Goal: Task Accomplishment & Management: Complete application form

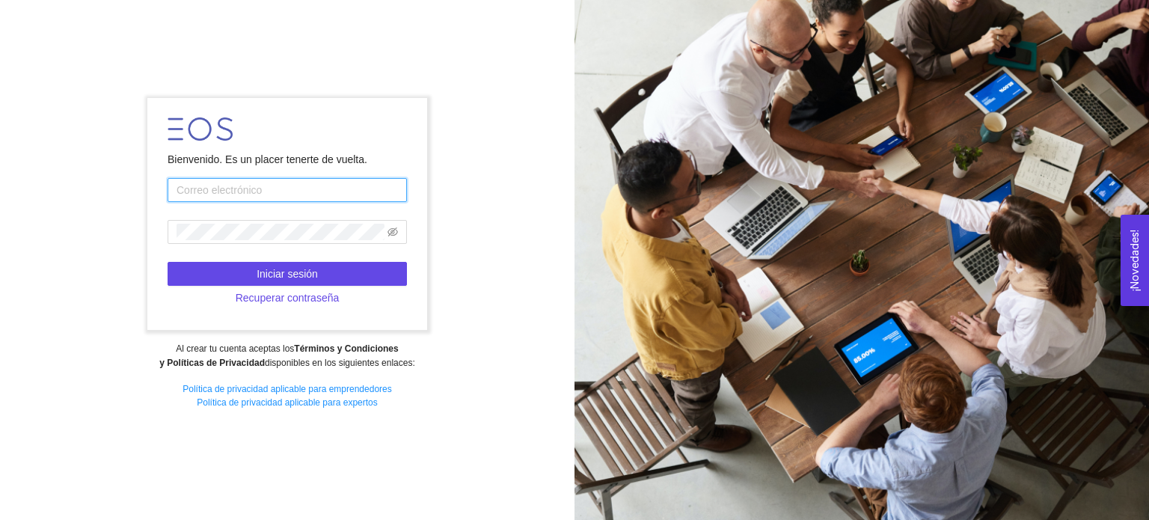
click at [275, 192] on input "text" at bounding box center [287, 190] width 239 height 24
type input "a01772696@tec.mx"
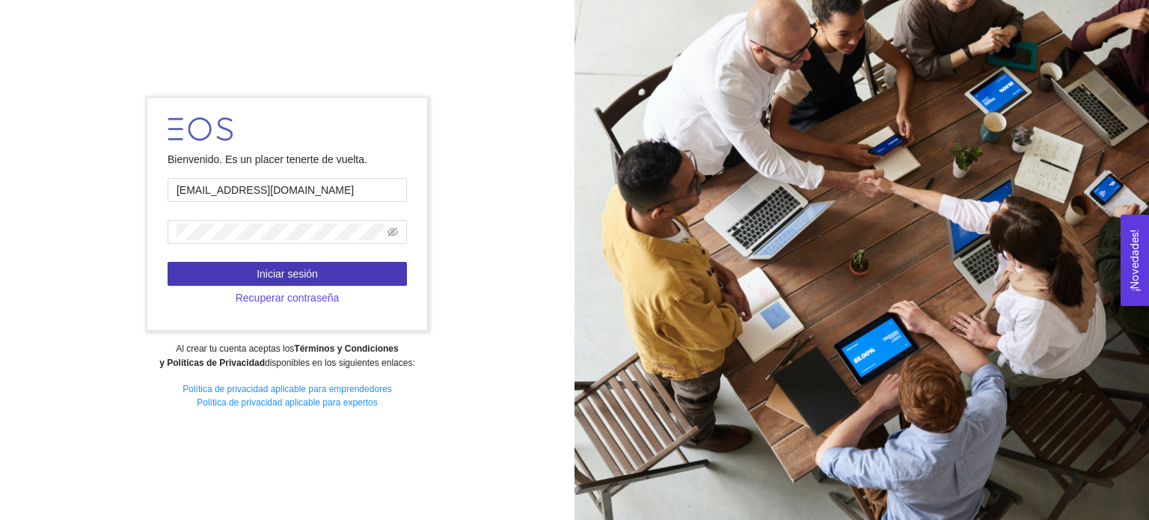
click at [294, 264] on button "Iniciar sesión" at bounding box center [287, 274] width 239 height 24
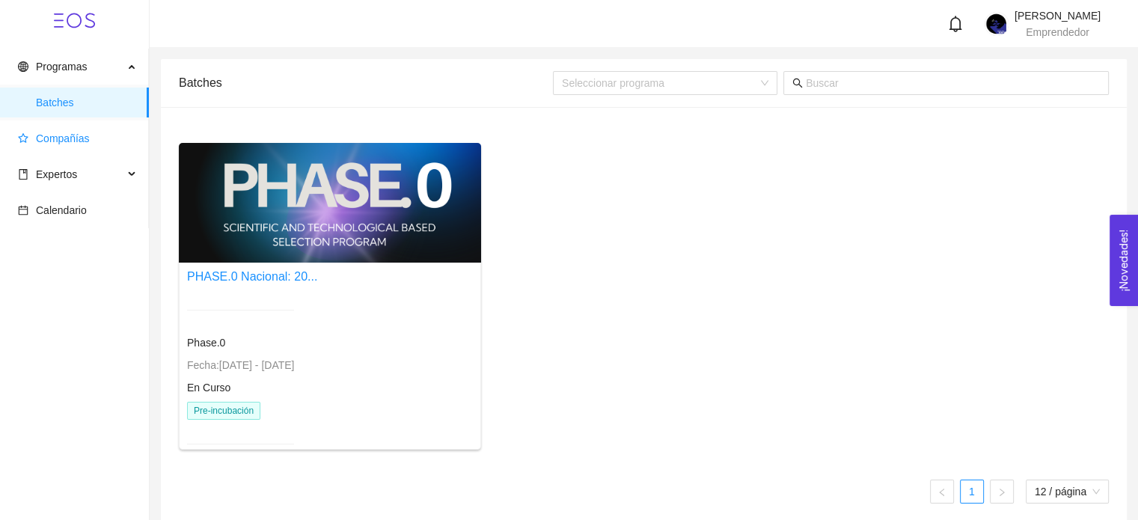
click at [128, 131] on span "Compañías" at bounding box center [77, 138] width 119 height 30
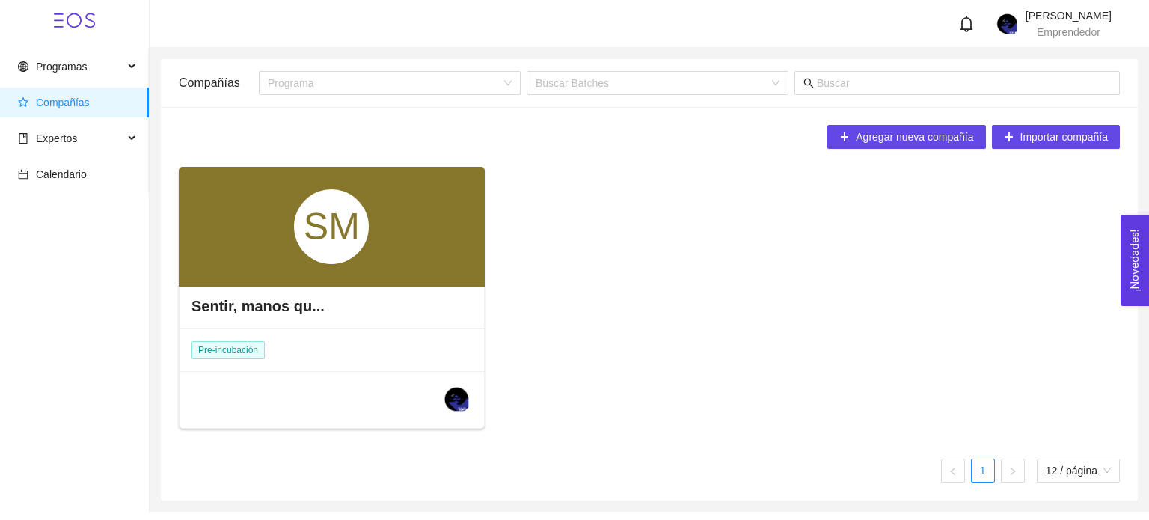
click at [287, 238] on div "SM" at bounding box center [332, 227] width 306 height 120
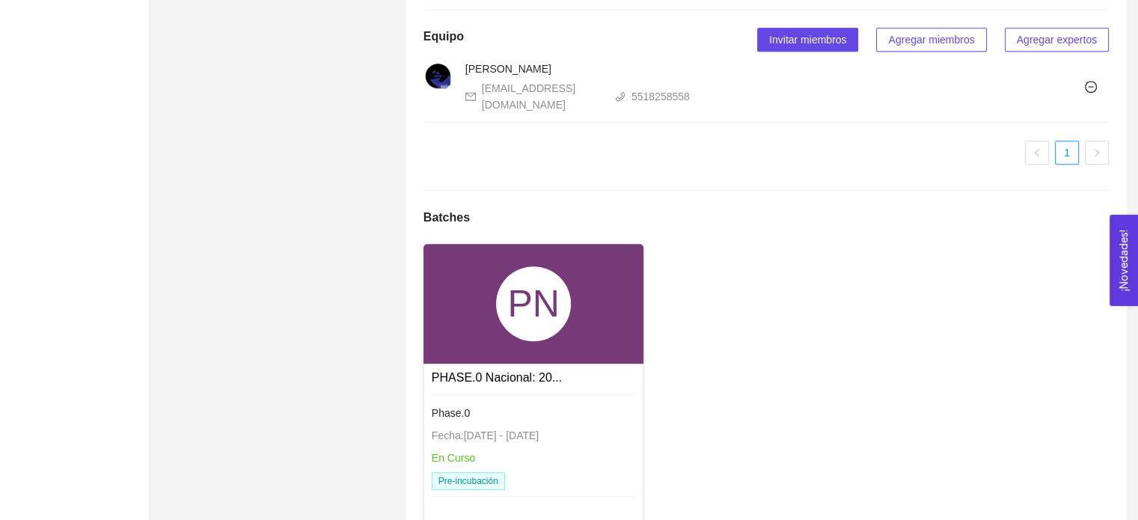
scroll to position [955, 0]
click at [512, 449] on div "En Curso" at bounding box center [534, 457] width 204 height 16
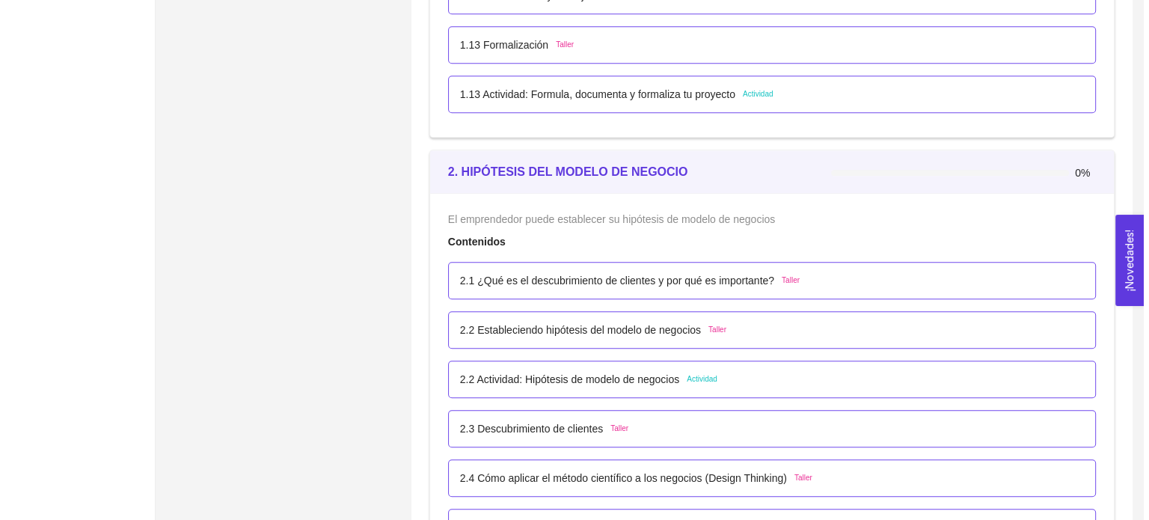
scroll to position [1298, 0]
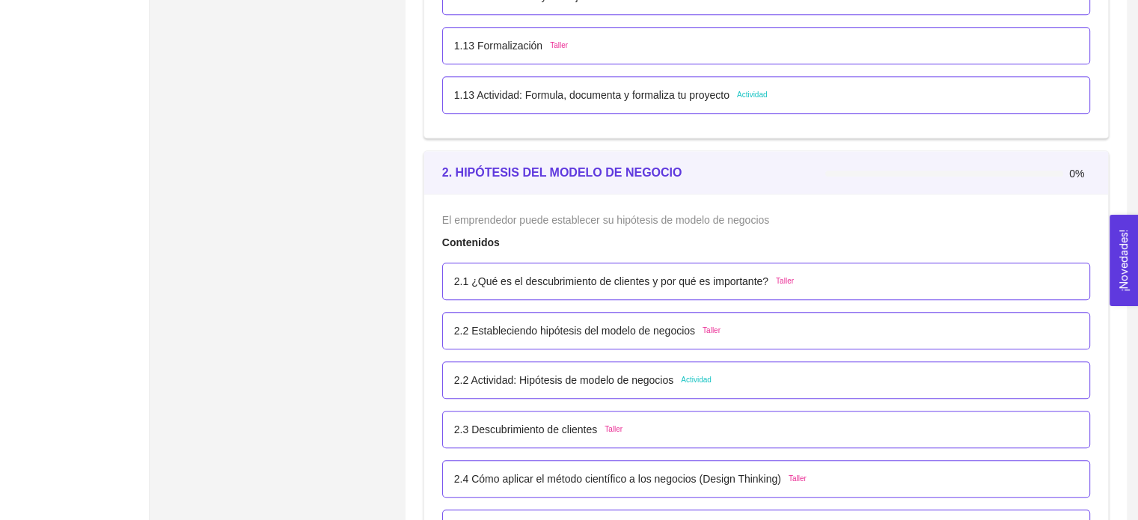
click at [687, 273] on p "2.1 ¿Qué es el descubrimiento de clientes y por qué es importante?" at bounding box center [611, 281] width 314 height 16
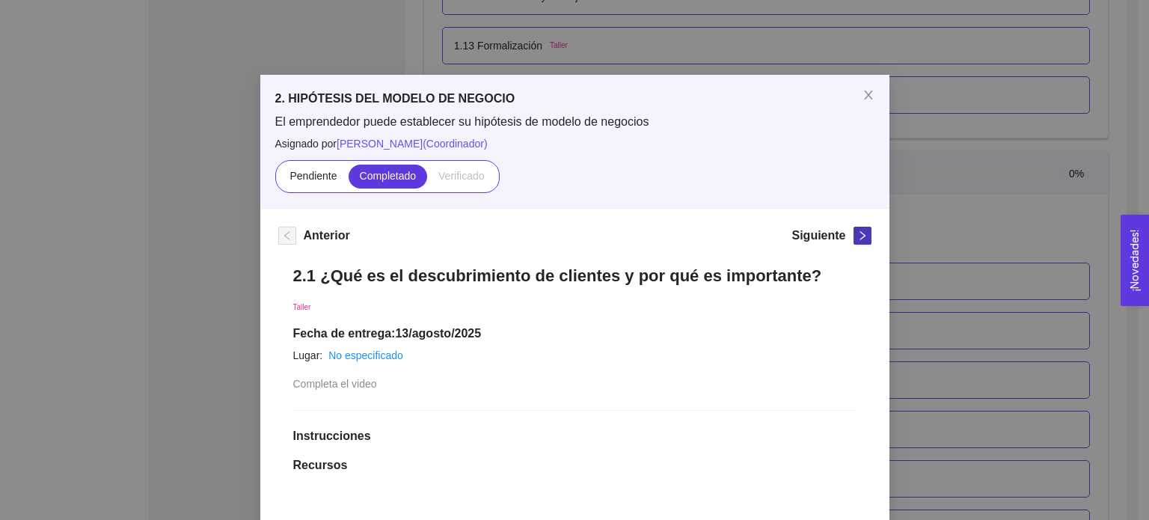
click at [858, 239] on icon "right" at bounding box center [862, 235] width 10 height 10
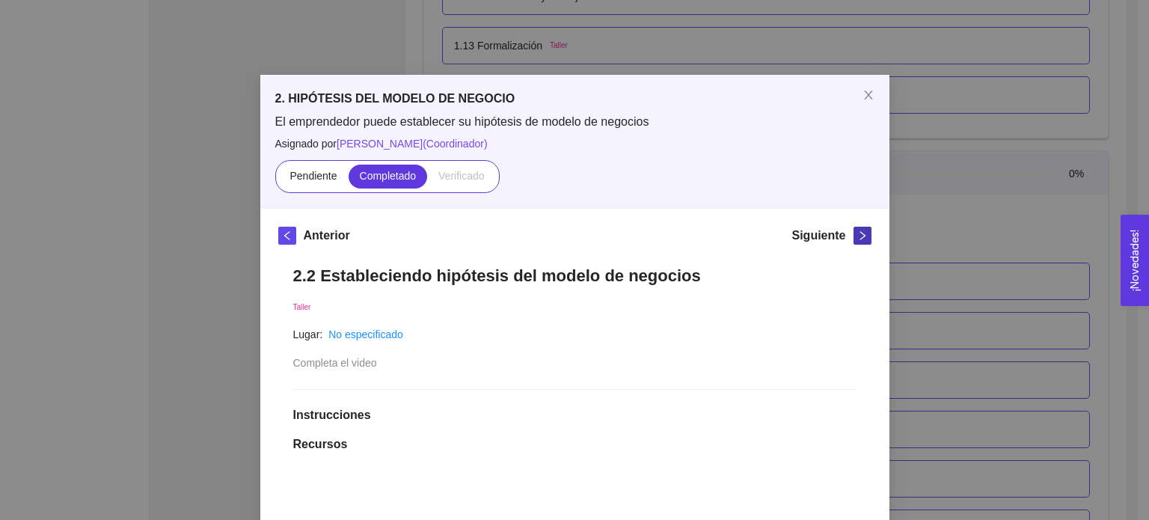
click at [858, 239] on icon "right" at bounding box center [862, 235] width 10 height 10
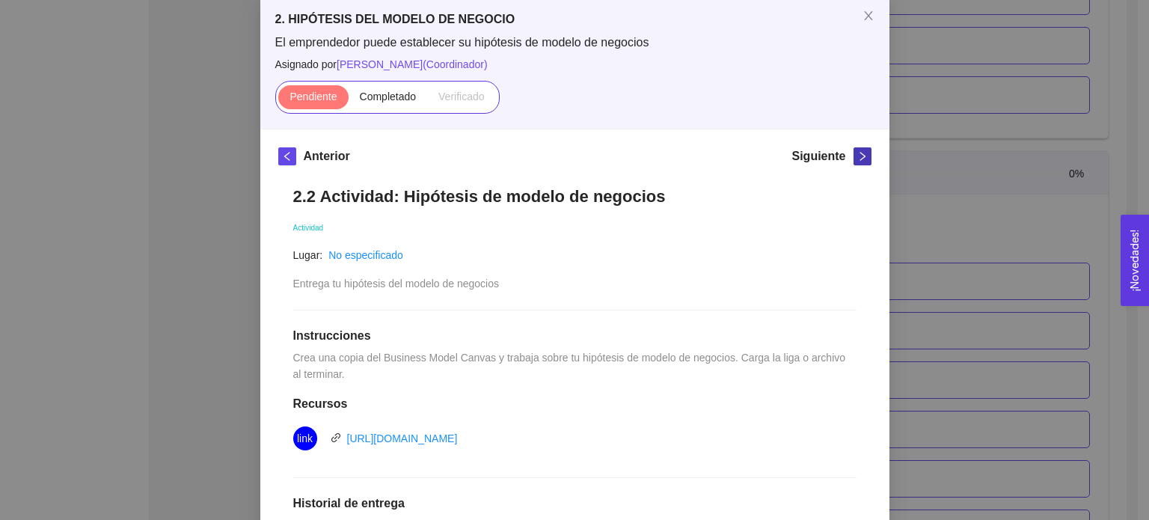
scroll to position [78, 0]
click at [857, 155] on icon "right" at bounding box center [862, 158] width 10 height 10
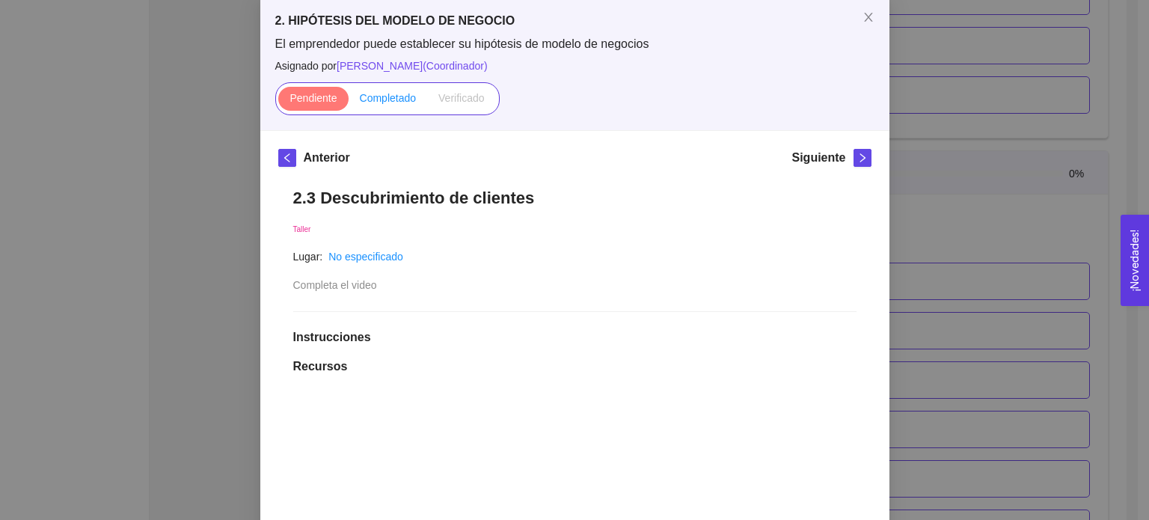
click at [383, 88] on label "Completado" at bounding box center [388, 99] width 79 height 24
click at [349, 102] on input "Completado" at bounding box center [349, 102] width 0 height 0
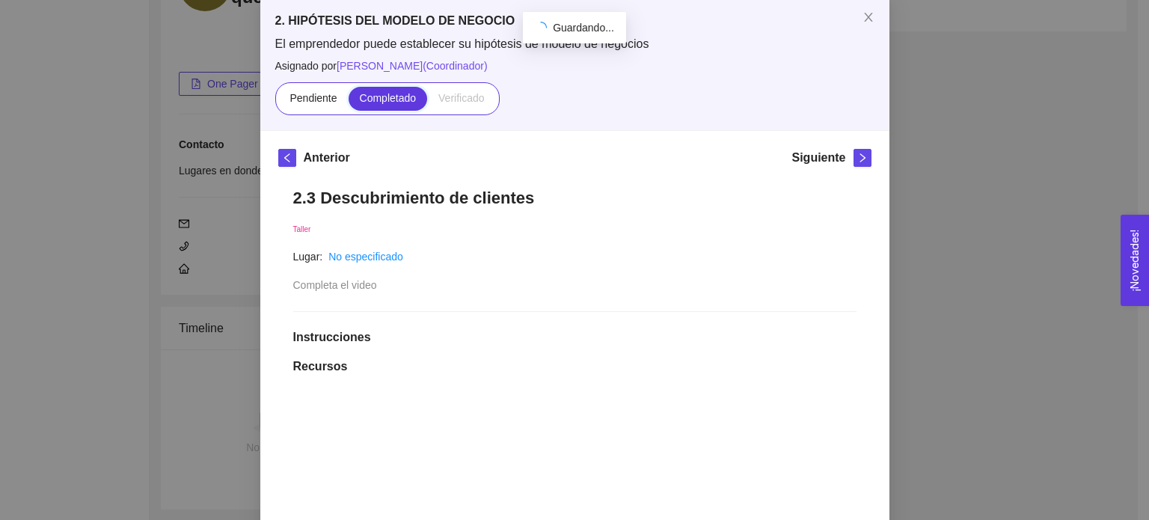
scroll to position [1298, 0]
click at [857, 162] on icon "right" at bounding box center [862, 158] width 10 height 10
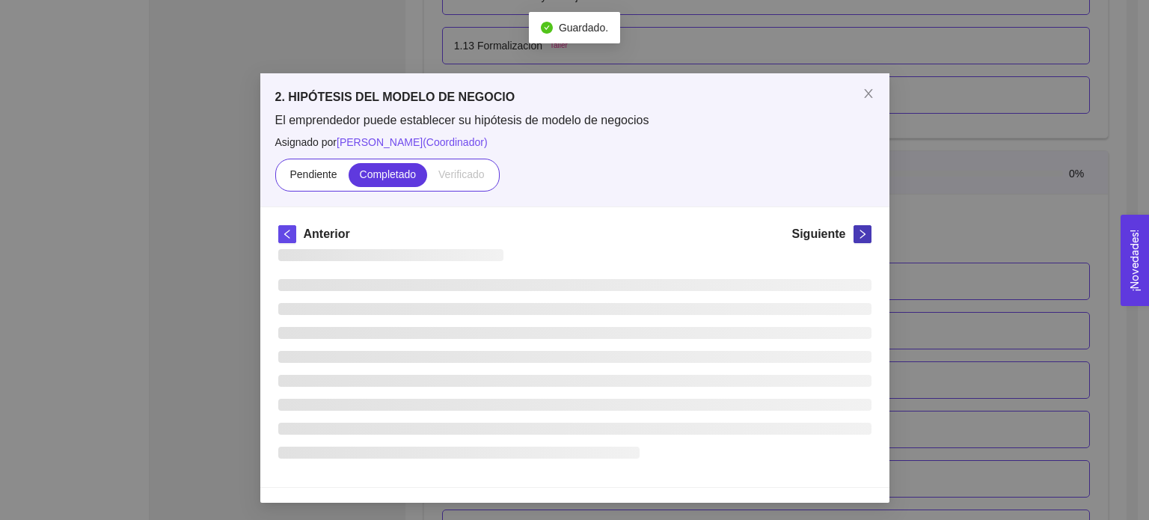
scroll to position [78, 0]
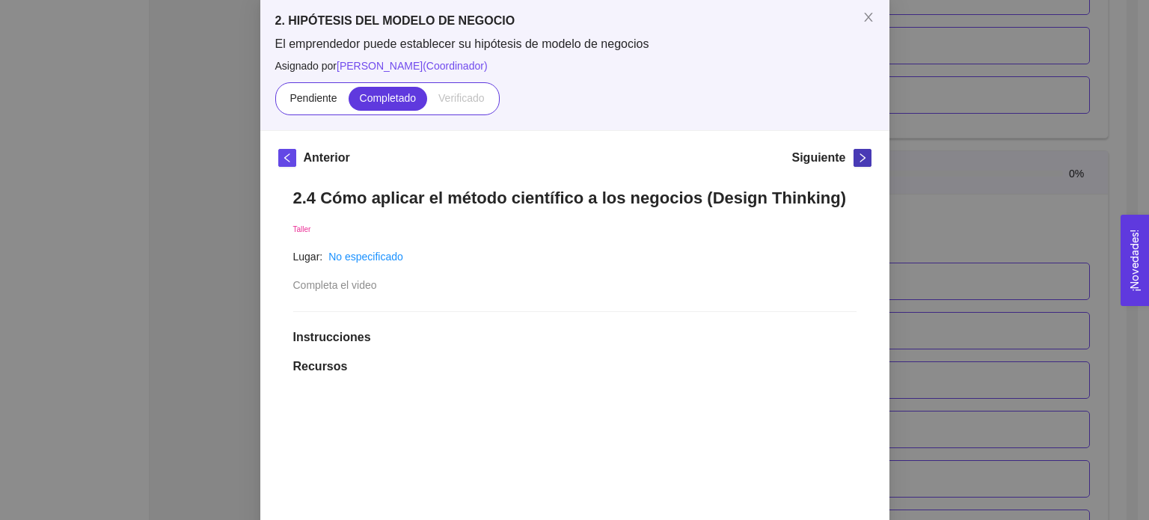
click at [857, 162] on icon "right" at bounding box center [862, 158] width 10 height 10
click at [857, 161] on icon "right" at bounding box center [862, 158] width 10 height 10
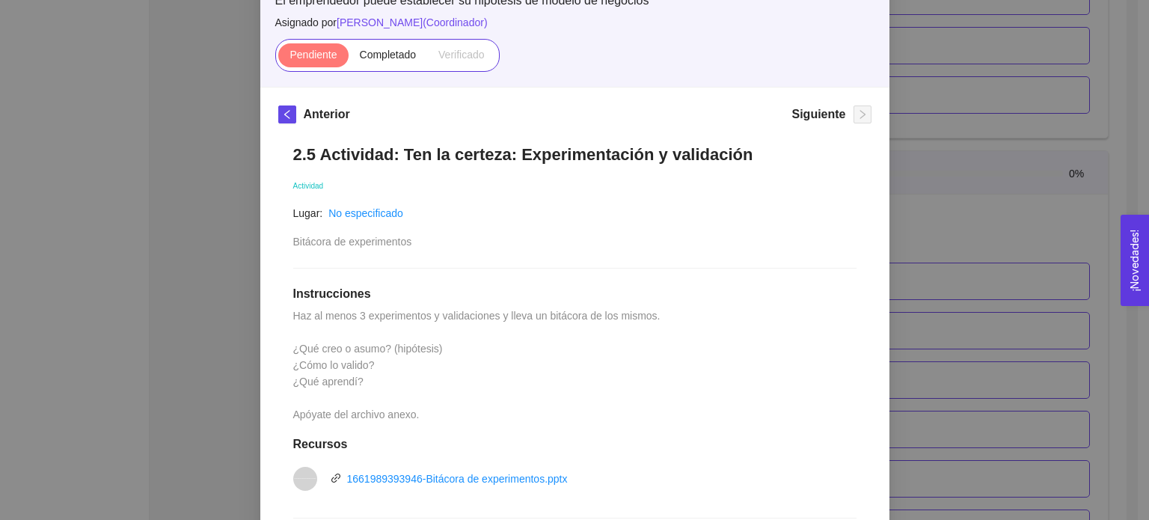
scroll to position [117, 0]
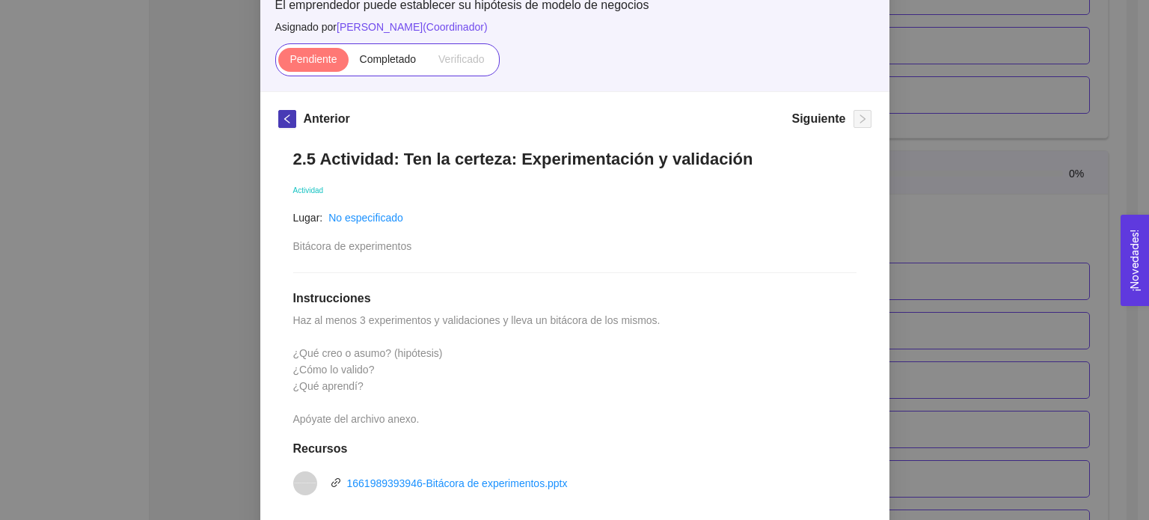
click at [281, 125] on button "button" at bounding box center [287, 119] width 18 height 18
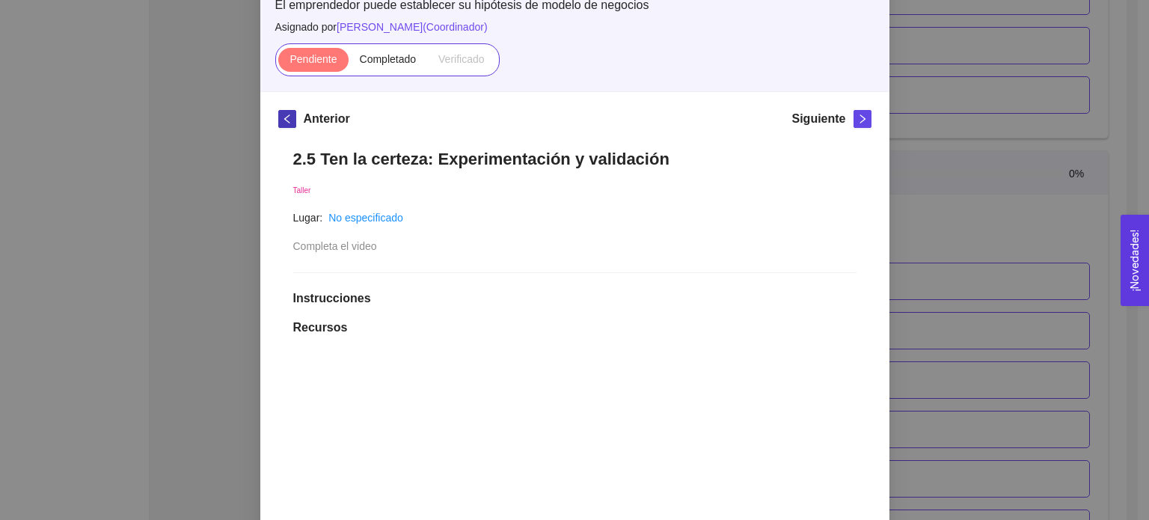
click at [285, 115] on icon "left" at bounding box center [287, 119] width 10 height 10
click at [286, 114] on icon "left" at bounding box center [287, 119] width 10 height 10
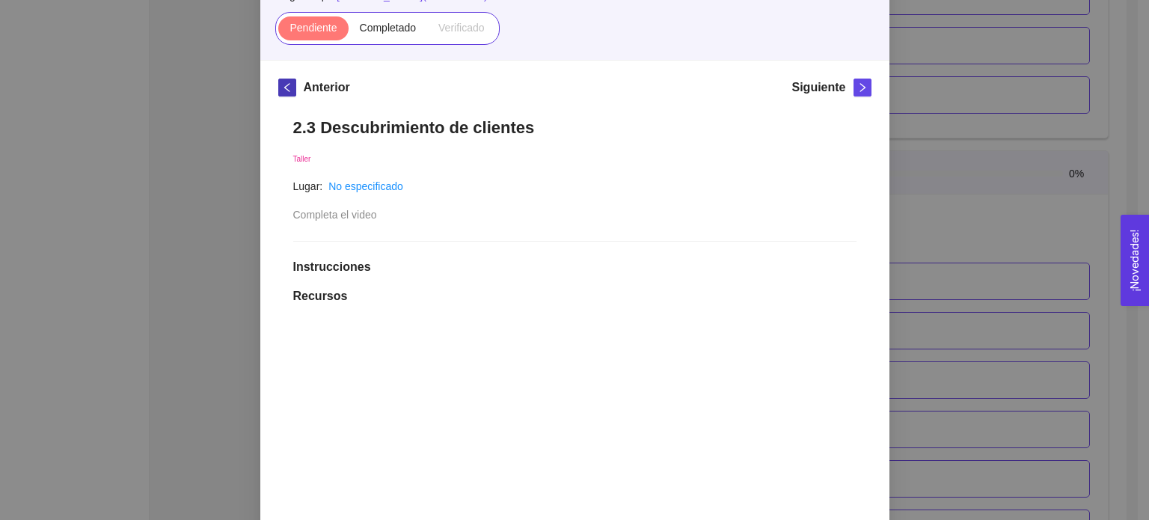
scroll to position [154, 0]
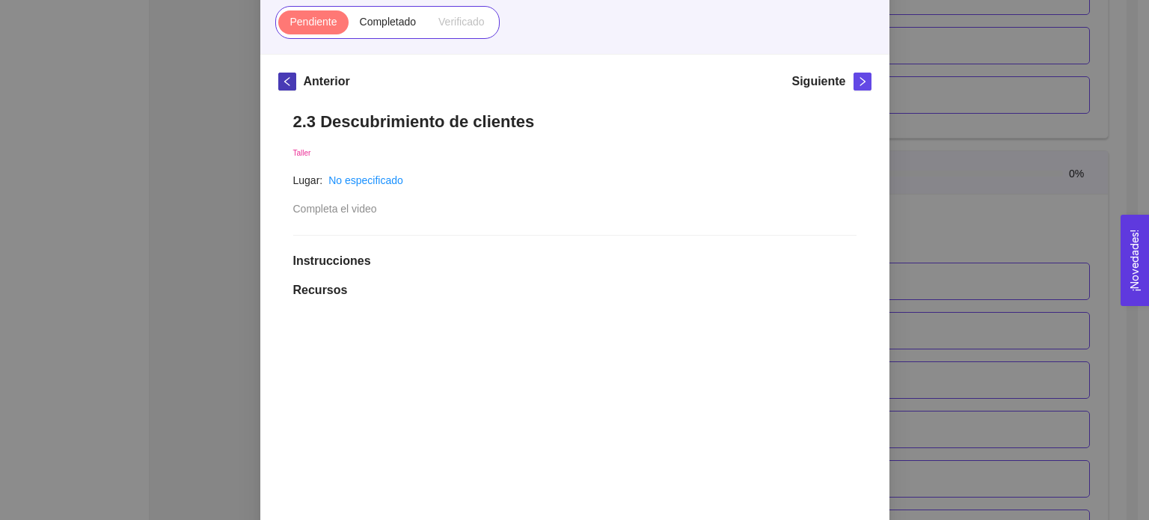
click at [284, 82] on icon "left" at bounding box center [287, 81] width 10 height 10
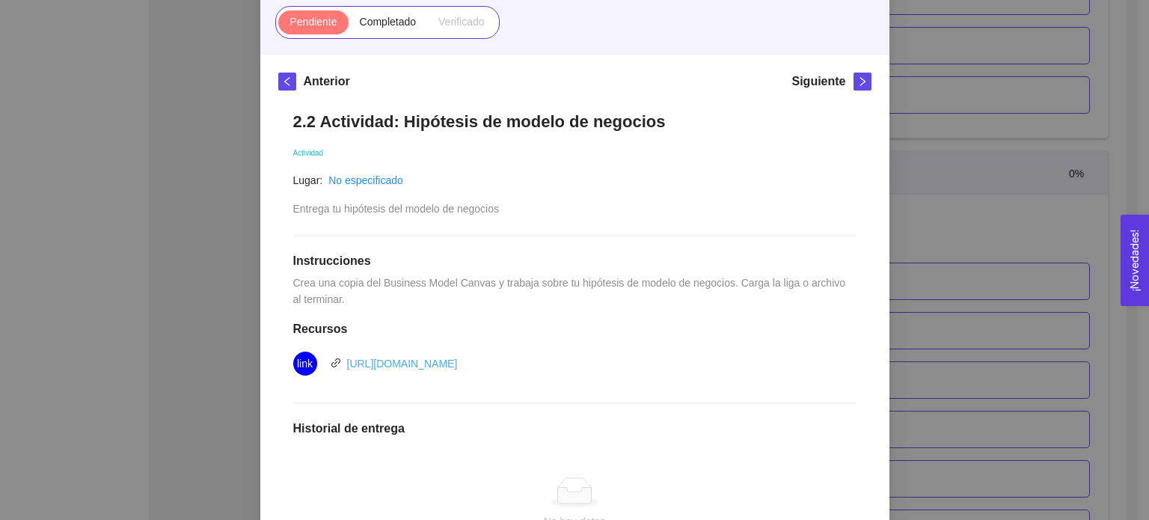
click at [444, 367] on link "https://docs.google.com/drawings/d/1ZimNRIi0HIFO8GUOuU9We13lOrFR1-s9m-0Ft_hnb8U…" at bounding box center [402, 364] width 111 height 12
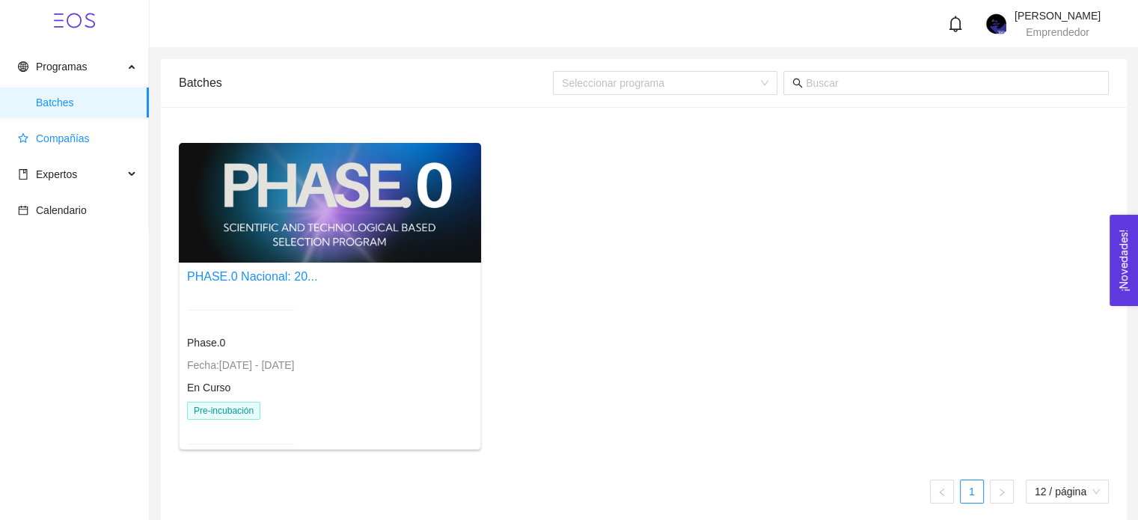
click at [64, 147] on span "Compañías" at bounding box center [77, 138] width 119 height 30
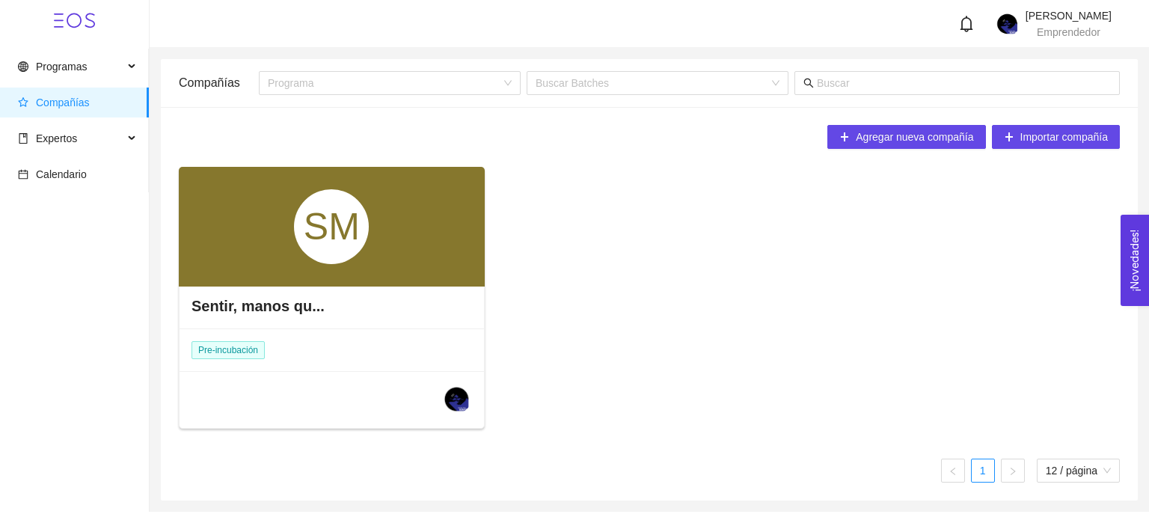
click at [353, 232] on div "SM" at bounding box center [331, 226] width 75 height 75
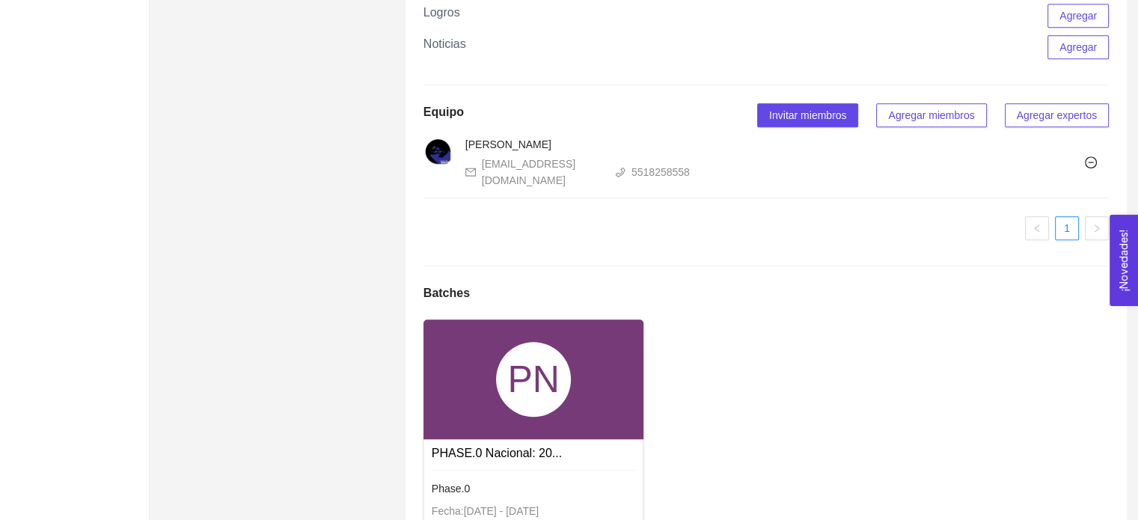
scroll to position [959, 0]
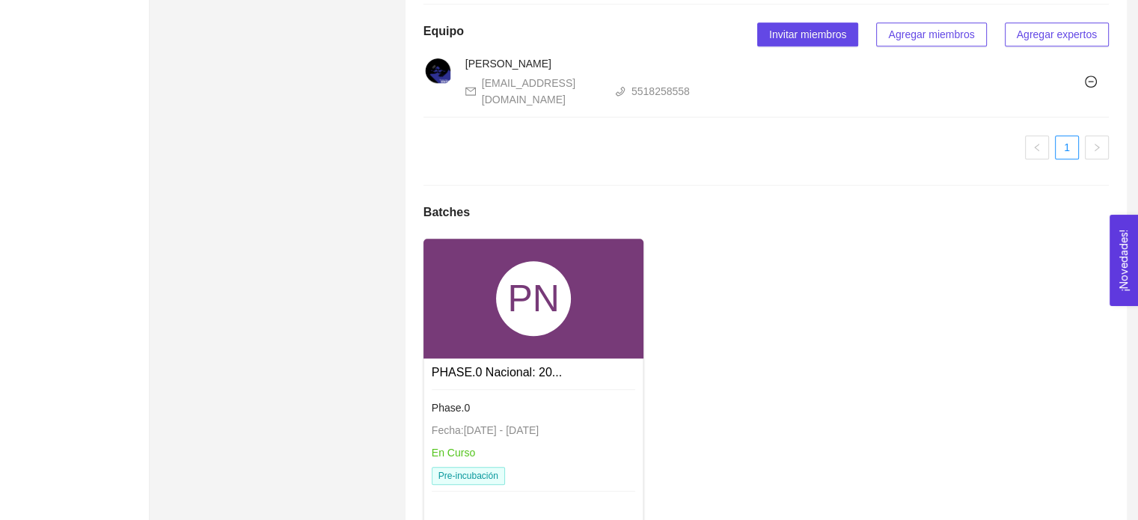
click at [539, 363] on div "PHASE.0 Nacional: 20..." at bounding box center [497, 372] width 130 height 19
click at [536, 261] on div "PN" at bounding box center [533, 298] width 75 height 75
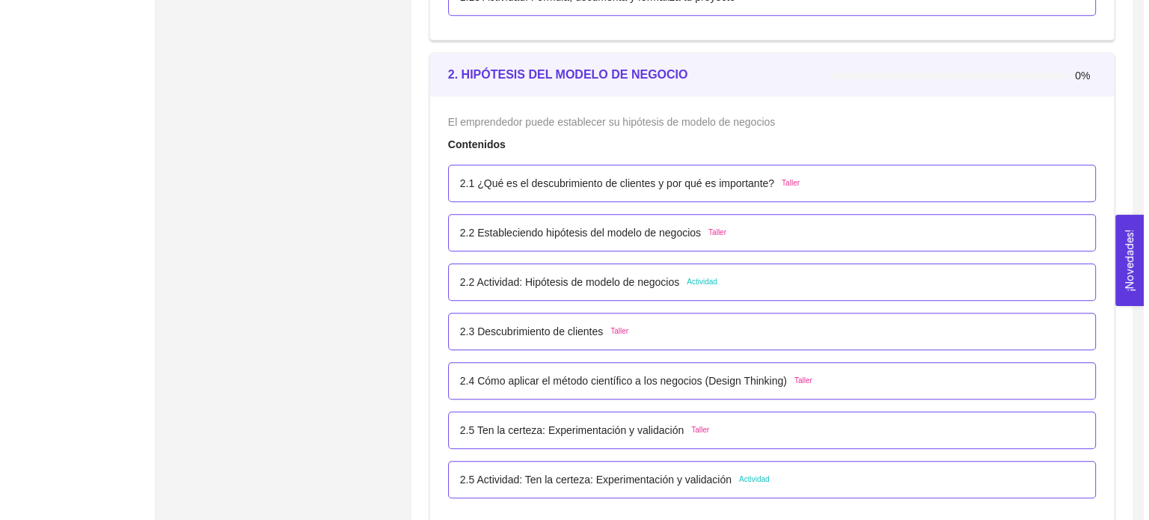
scroll to position [1398, 0]
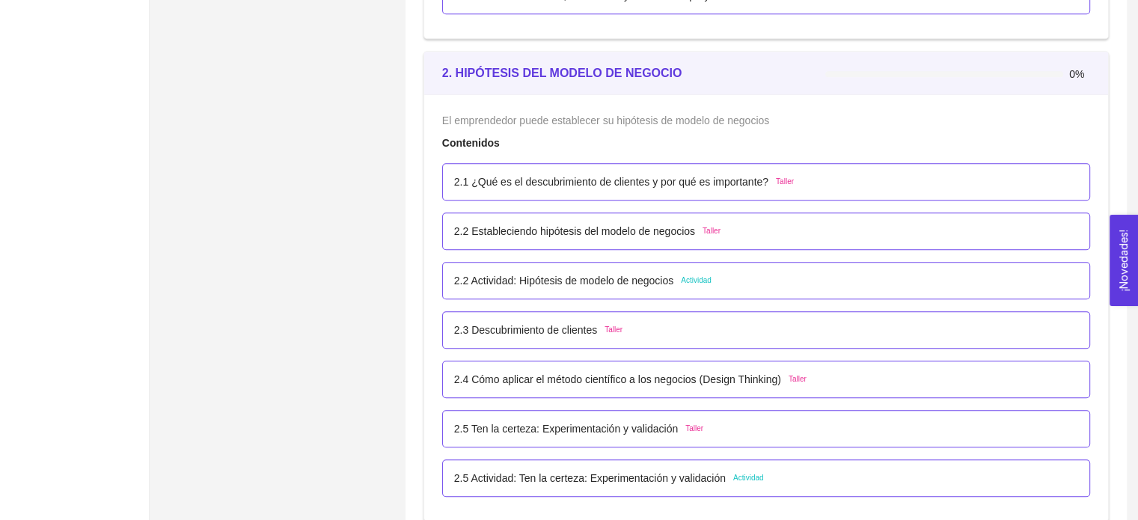
click at [627, 272] on p "2.2 Actividad: Hipótesis de modelo de negocios" at bounding box center [563, 280] width 219 height 16
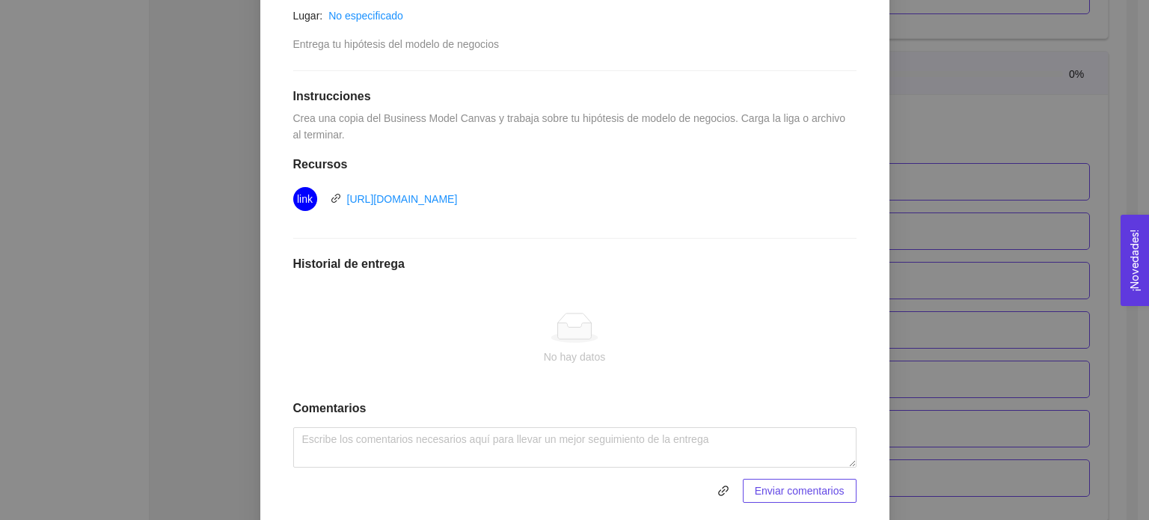
scroll to position [367, 0]
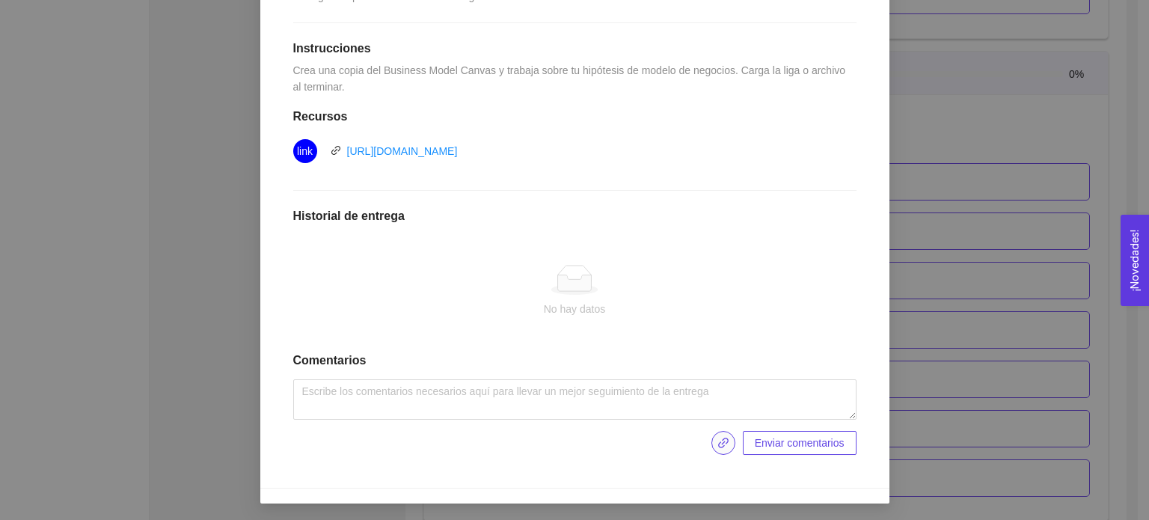
click at [725, 441] on icon "link" at bounding box center [723, 443] width 12 height 12
click at [810, 443] on span "Enviar entregables" at bounding box center [801, 443] width 88 height 16
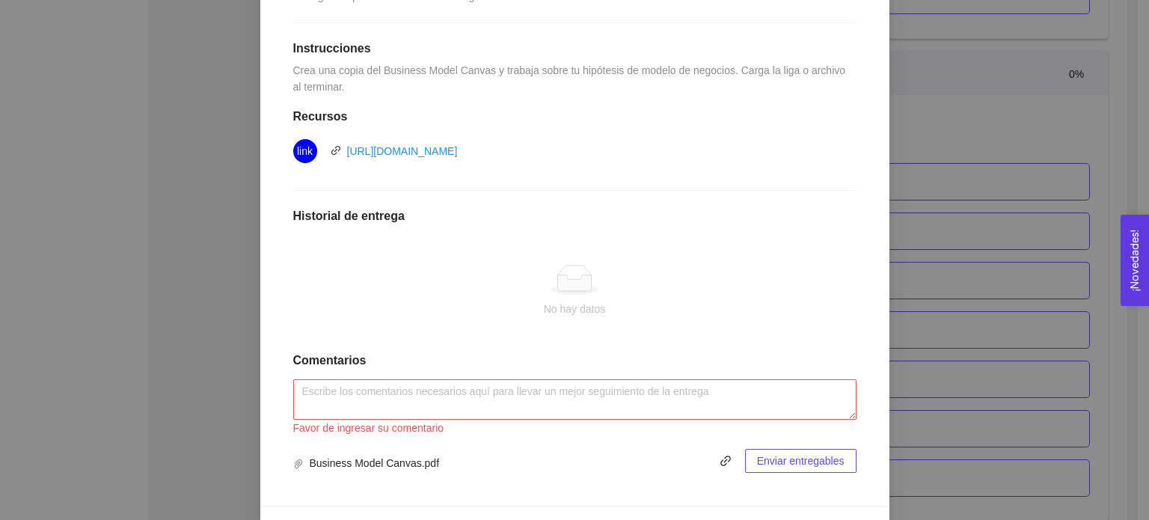
click at [697, 285] on div at bounding box center [574, 280] width 539 height 30
click at [709, 384] on textarea at bounding box center [574, 399] width 563 height 40
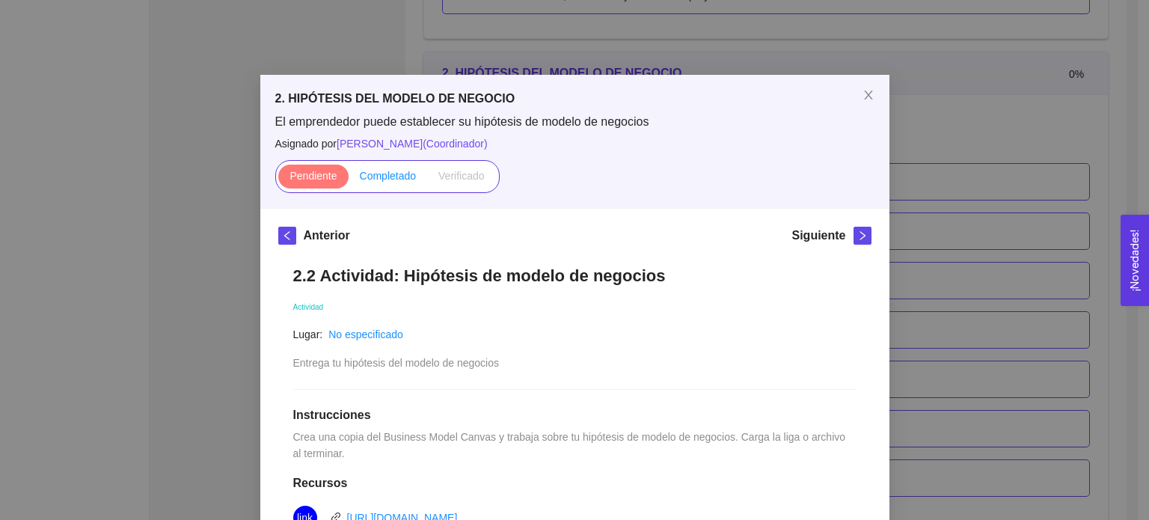
click at [391, 179] on span "Completado" at bounding box center [388, 176] width 57 height 12
click at [349, 180] on input "Completado" at bounding box center [349, 180] width 0 height 0
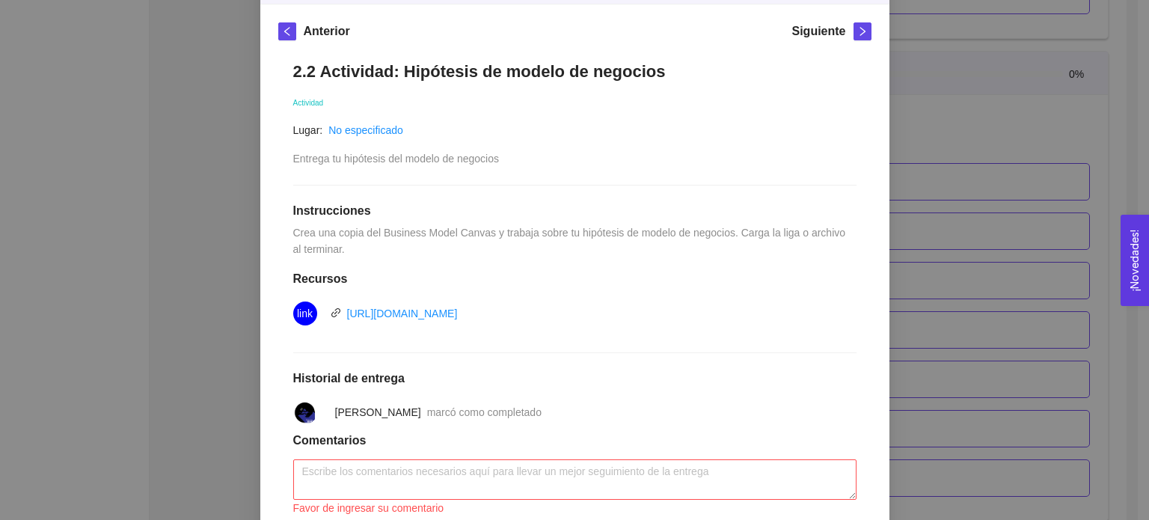
scroll to position [201, 0]
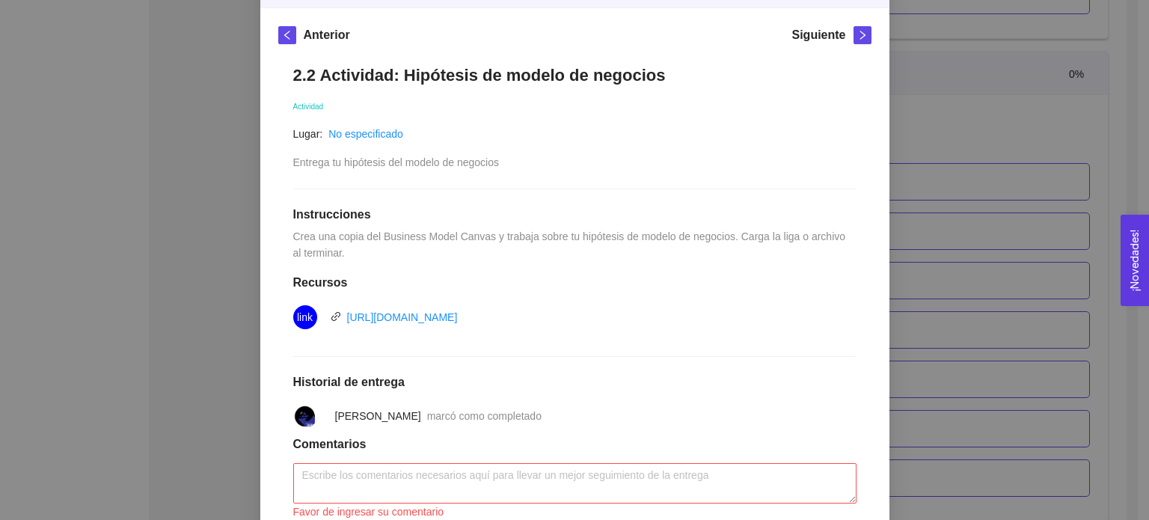
click at [826, 346] on div "2.2 Actividad: Hipótesis de modelo de negocios Actividad Lugar: No especificado…" at bounding box center [574, 310] width 593 height 521
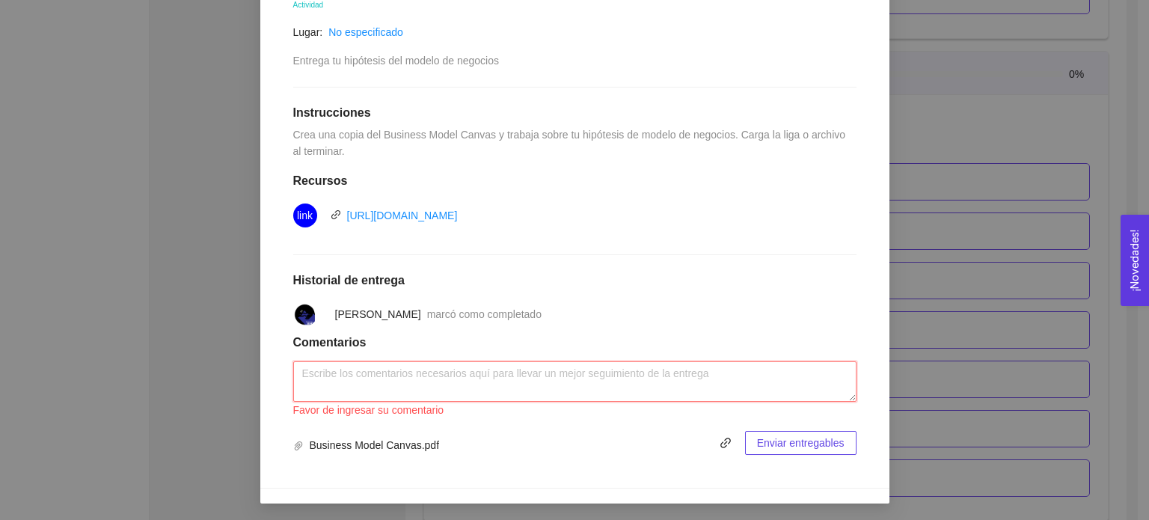
click at [714, 382] on textarea at bounding box center [574, 381] width 563 height 40
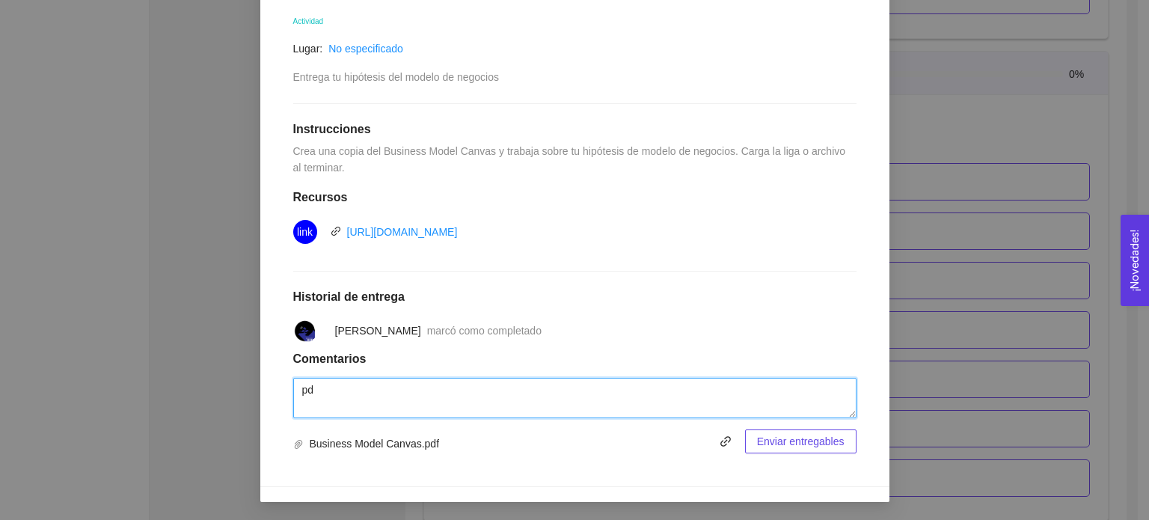
scroll to position [284, 0]
type textarea "pdf"
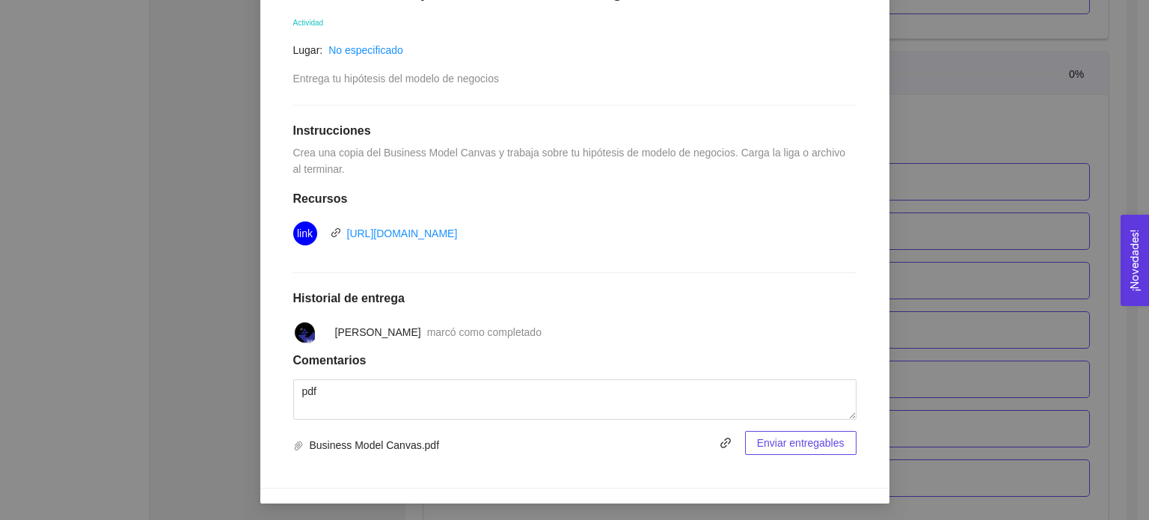
click at [817, 439] on span "Enviar entregables" at bounding box center [801, 443] width 88 height 16
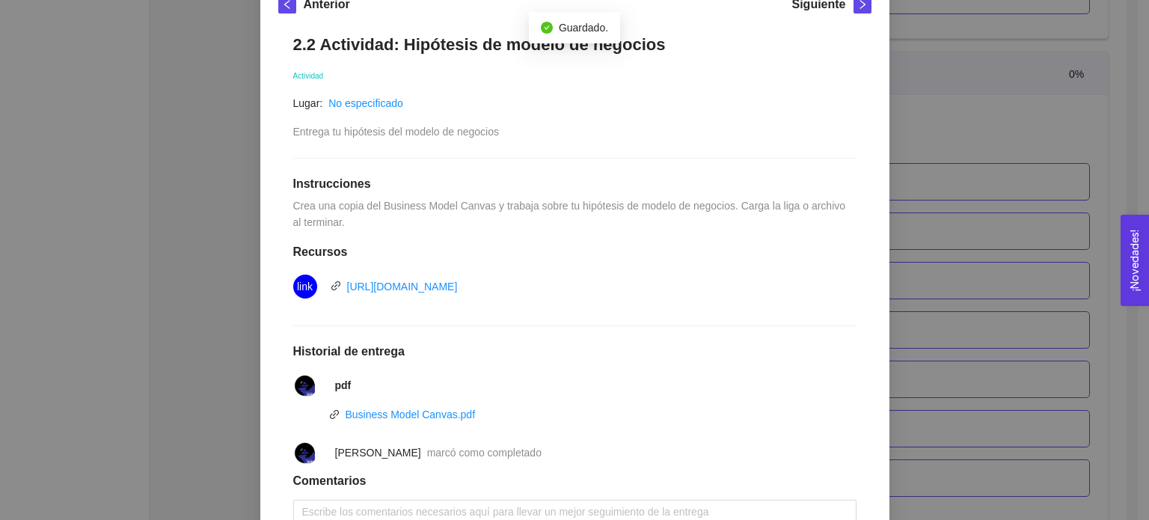
scroll to position [0, 0]
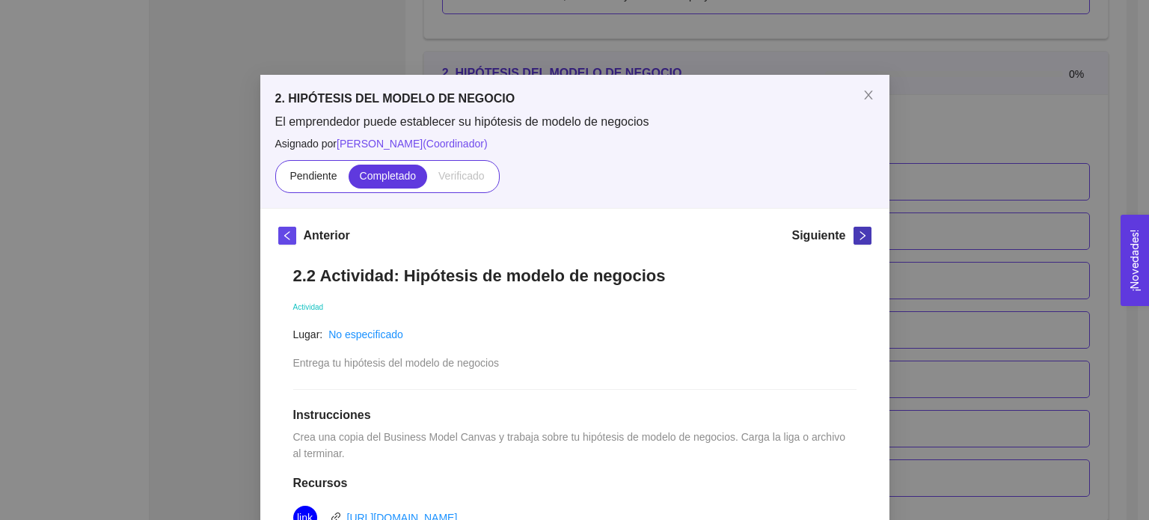
click at [860, 242] on button "button" at bounding box center [863, 236] width 18 height 18
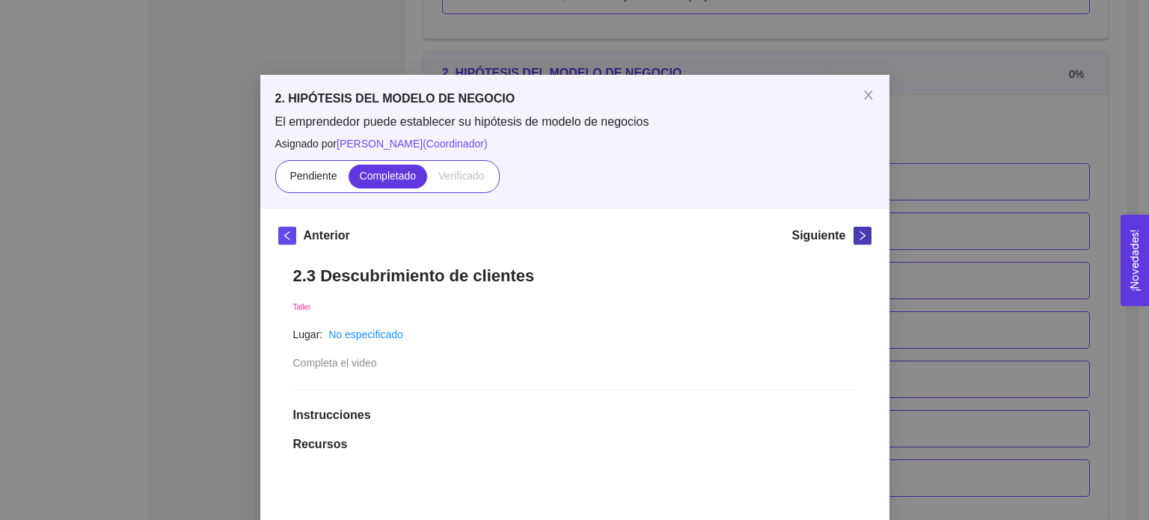
click at [860, 242] on button "button" at bounding box center [863, 236] width 18 height 18
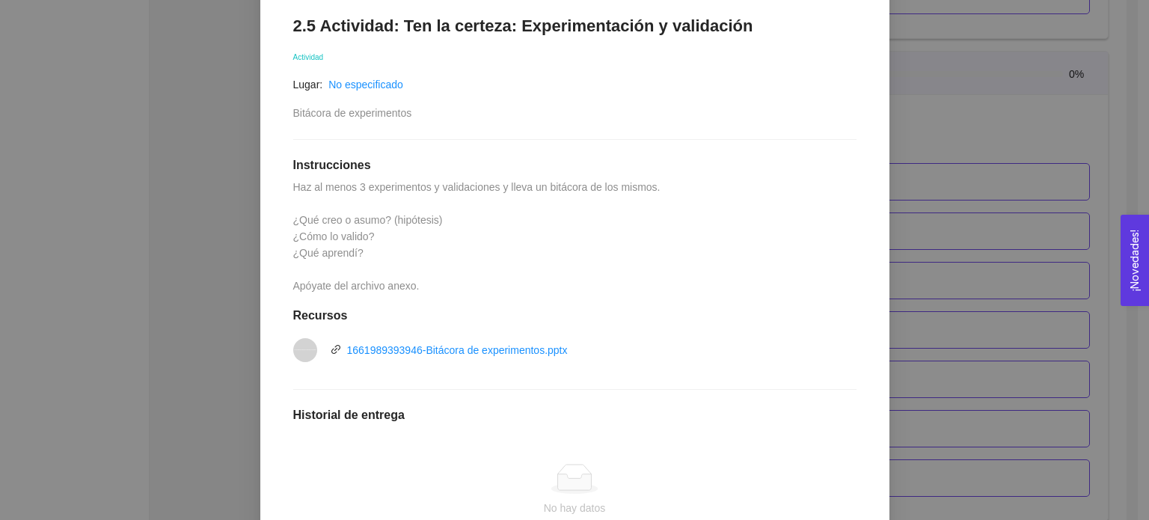
scroll to position [251, 0]
click at [527, 343] on link "1661989393946-Bitácora de experimentos.pptx" at bounding box center [457, 349] width 221 height 12
drag, startPoint x: 365, startPoint y: 249, endPoint x: 286, endPoint y: 209, distance: 89.0
click at [286, 209] on div "2.5 Actividad: Ten la certeza: Experimentación y validación Actividad Lugar: No…" at bounding box center [574, 334] width 593 height 668
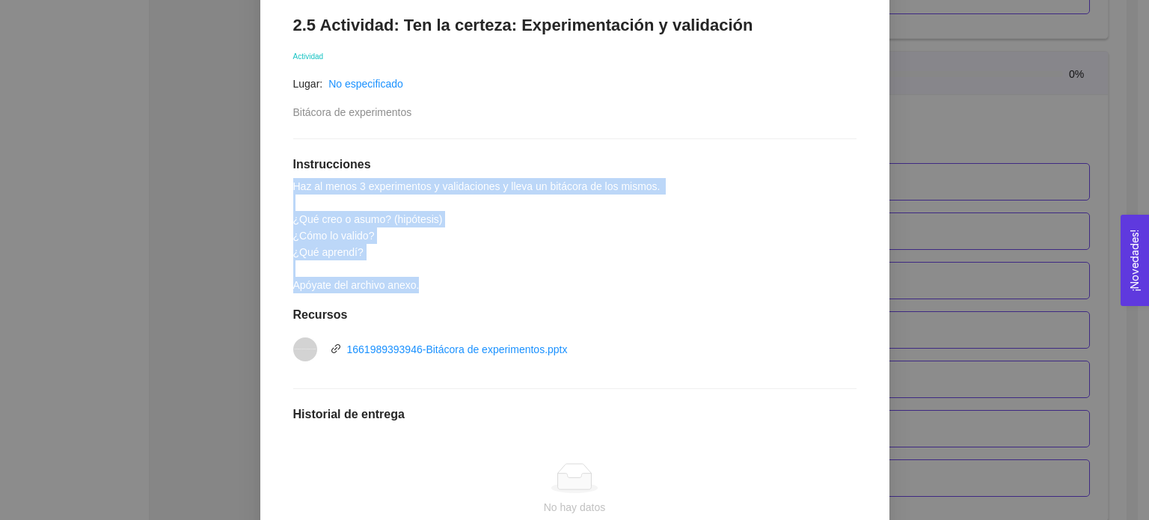
drag, startPoint x: 281, startPoint y: 186, endPoint x: 425, endPoint y: 278, distance: 170.6
click at [425, 278] on div "2.5 Actividad: Ten la certeza: Experimentación y validación Actividad Lugar: No…" at bounding box center [574, 334] width 593 height 668
copy span "Haz al menos 3 experimentos y validaciones y lleva un bitácora de los mismos. ¿…"
